Goal: Check status: Check status

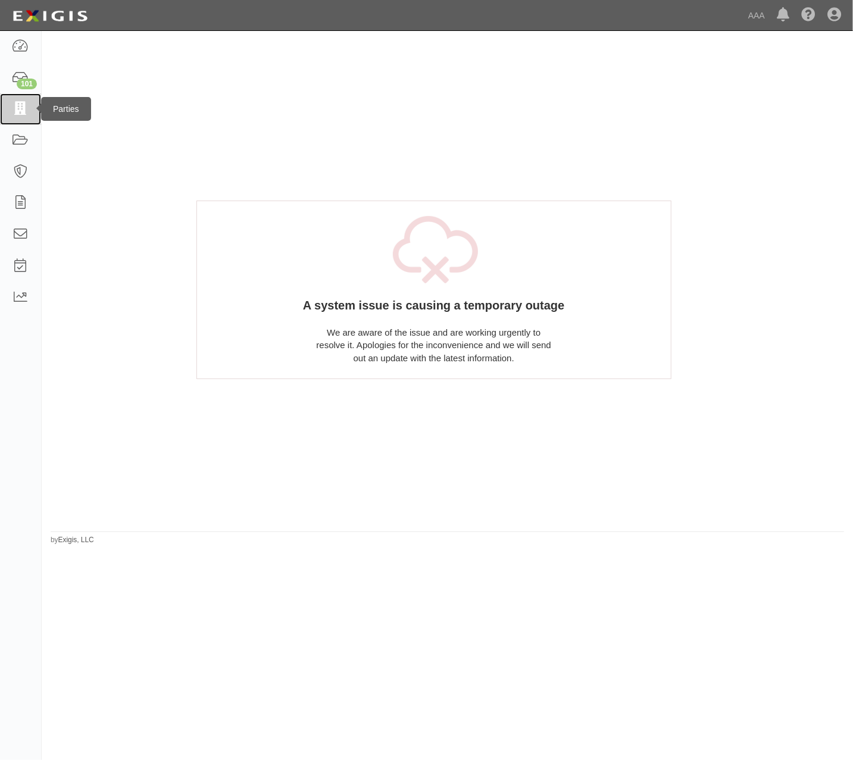
click at [32, 101] on link at bounding box center [20, 109] width 41 height 32
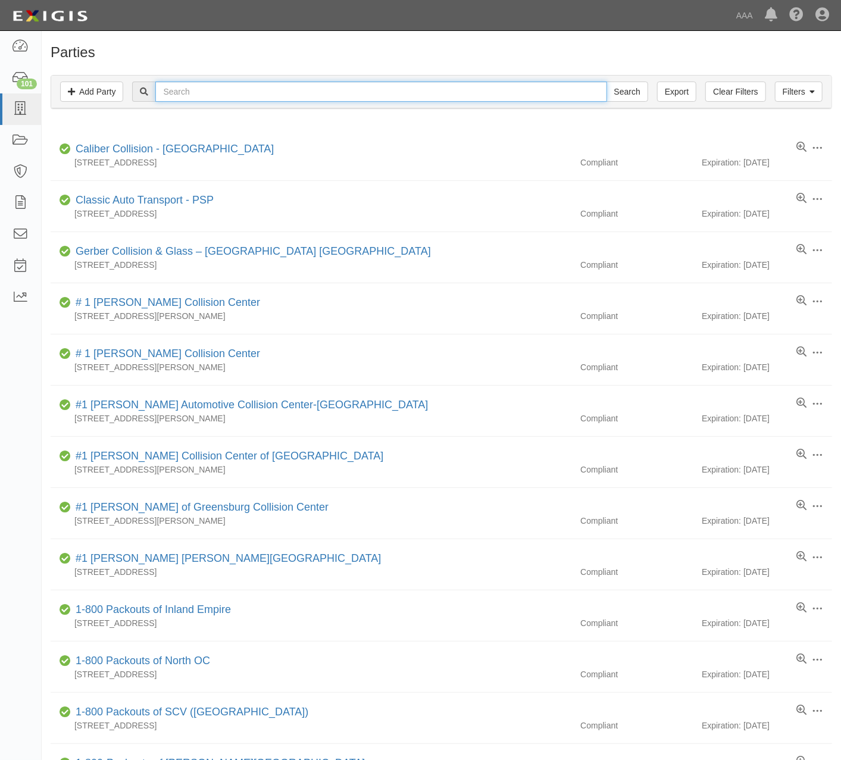
click at [272, 85] on input "text" at bounding box center [380, 92] width 451 height 20
type input "440080"
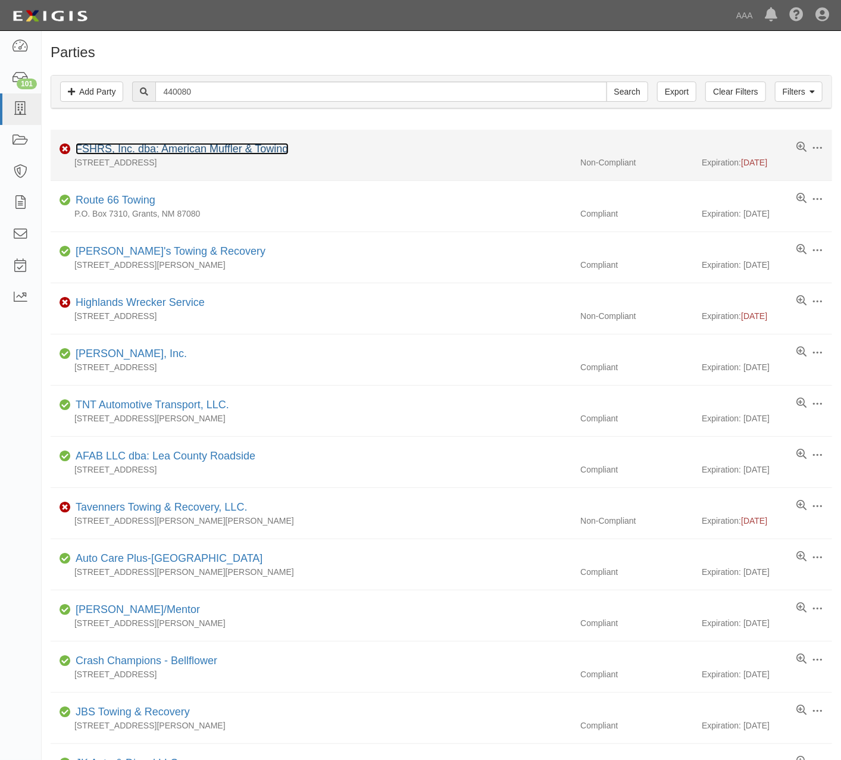
click at [280, 155] on link "FSHRS, Inc. dba: American Muffler & Towing" at bounding box center [182, 149] width 213 height 12
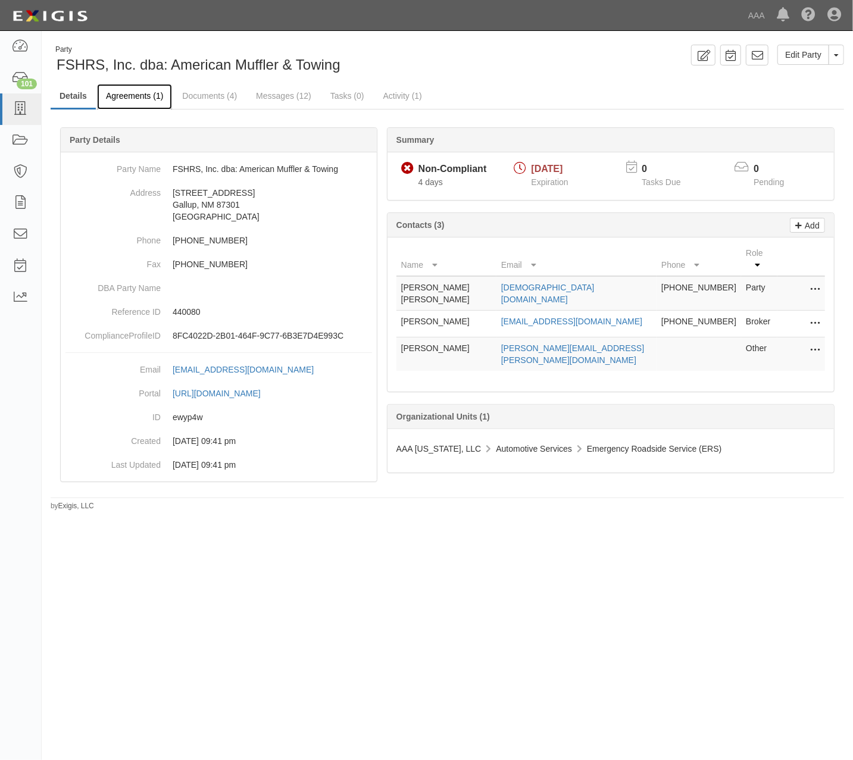
click at [127, 91] on link "Agreements (1)" at bounding box center [134, 97] width 75 height 26
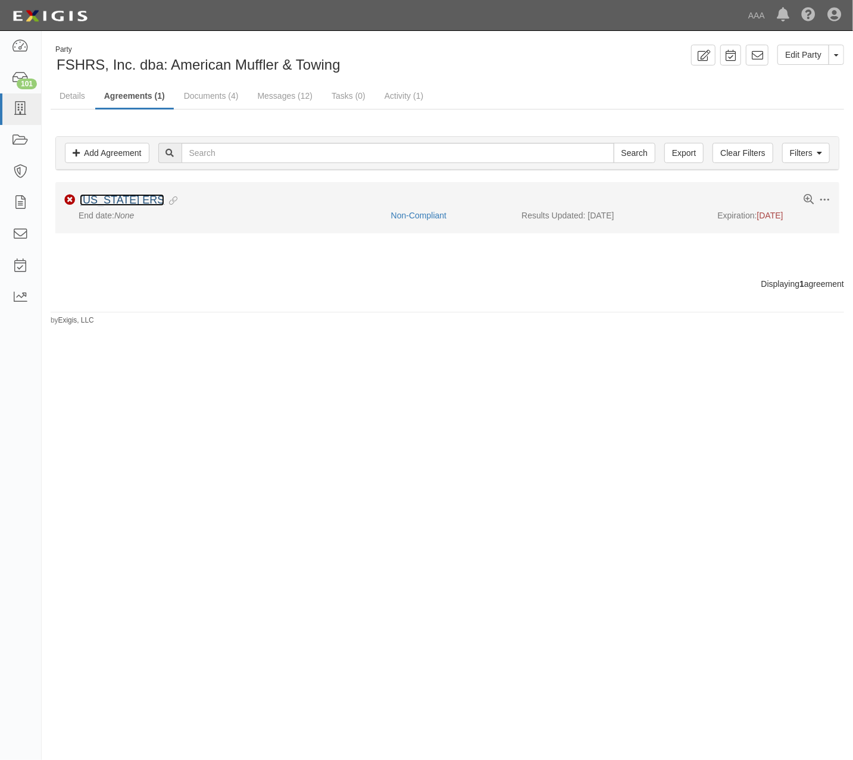
click at [144, 198] on link "[US_STATE] ERS" at bounding box center [122, 200] width 85 height 12
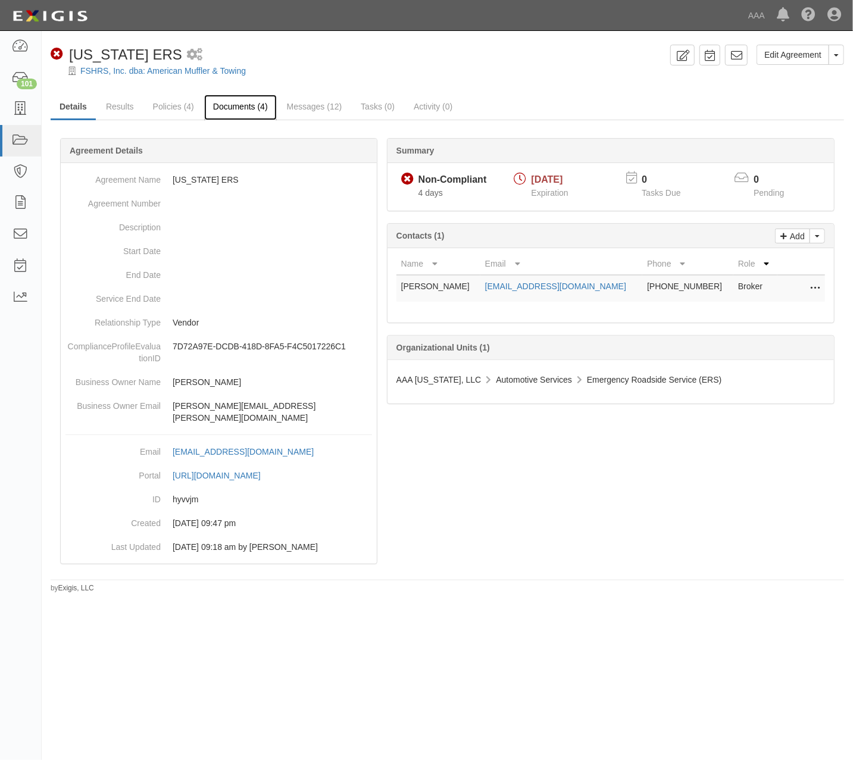
click at [236, 109] on link "Documents (4)" at bounding box center [240, 108] width 73 height 26
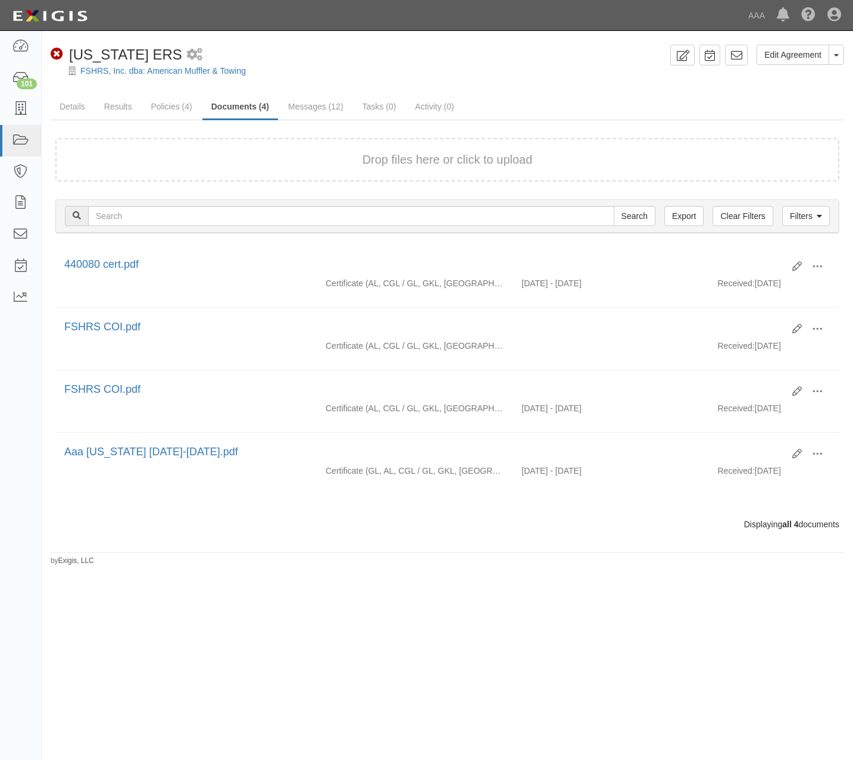
click at [443, 65] on div "FSHRS, Inc. dba: American Muffler & Towing" at bounding box center [456, 71] width 793 height 12
